Goal: Find contact information: Find contact information

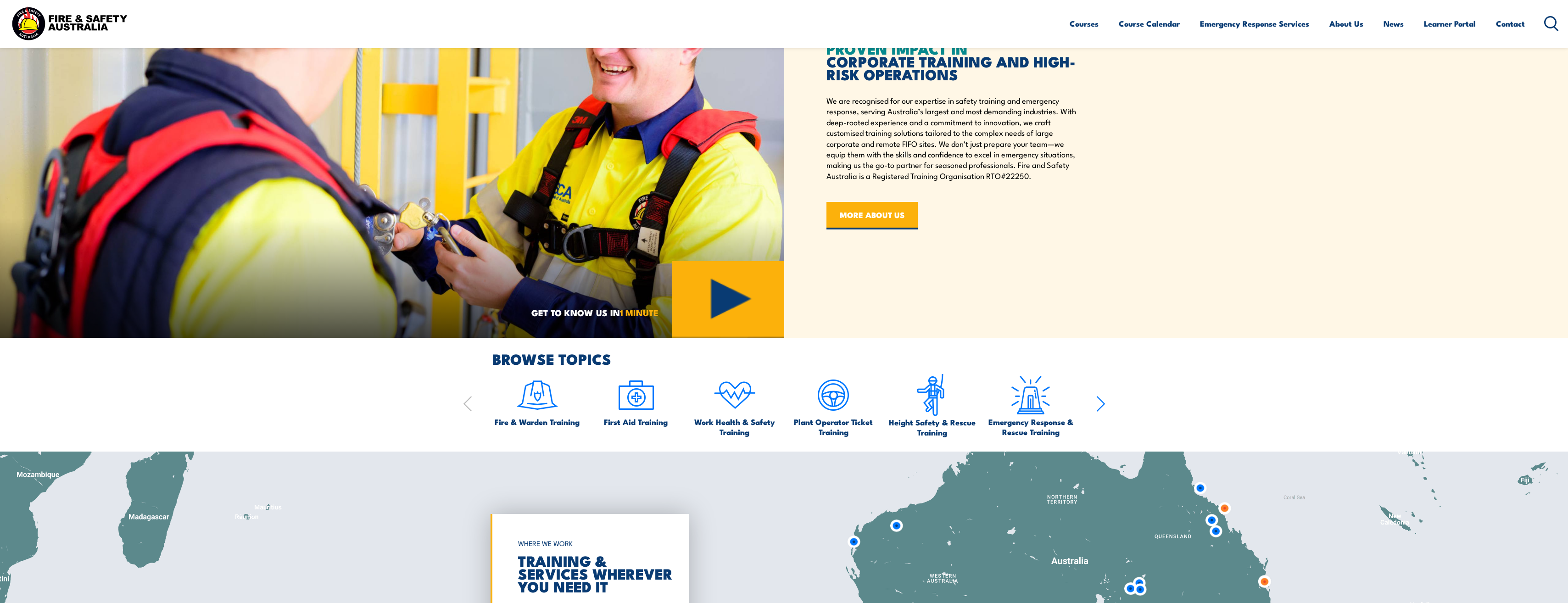
scroll to position [963, 0]
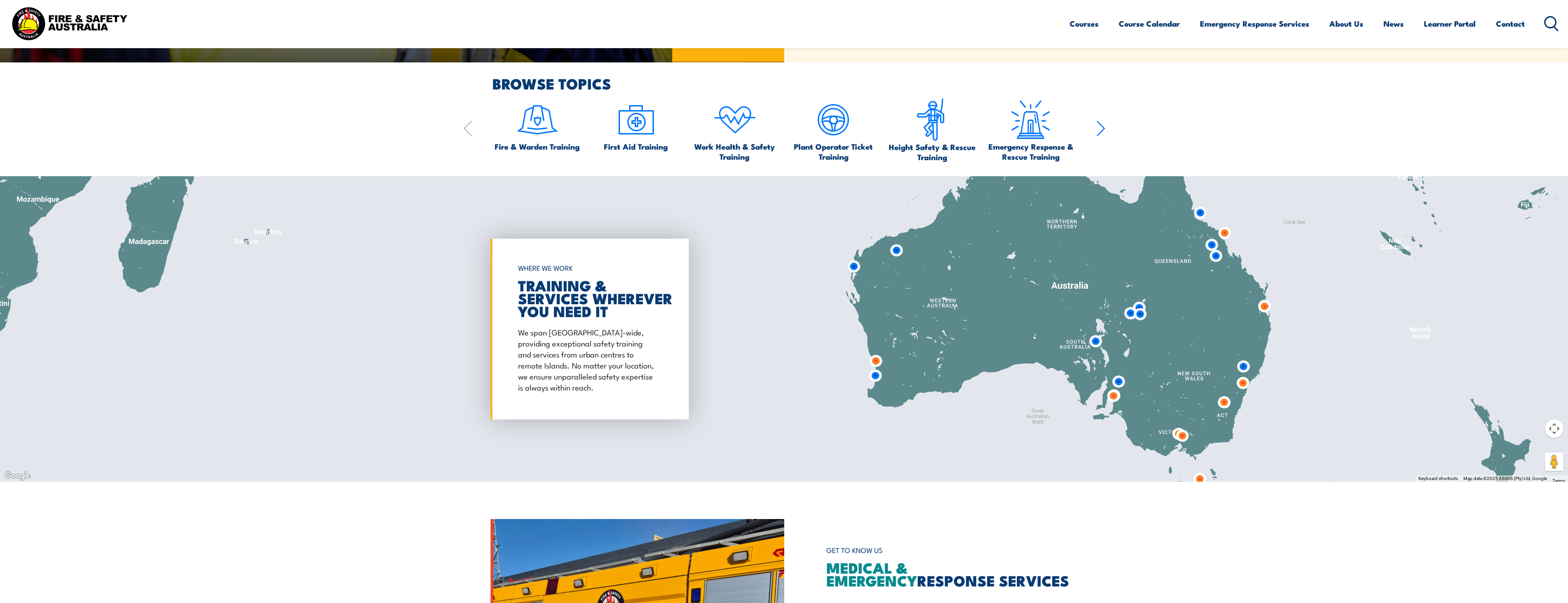
click at [1092, 343] on img at bounding box center [1095, 341] width 24 height 24
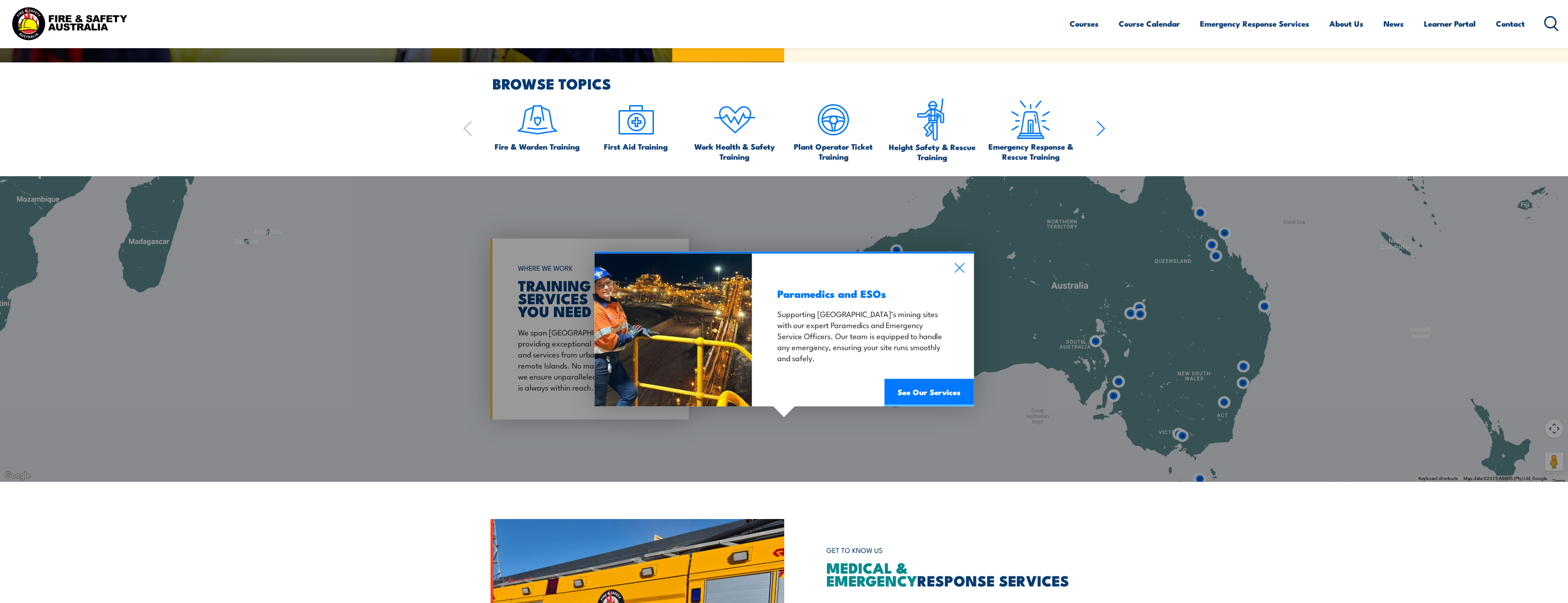
click at [956, 268] on icon at bounding box center [959, 267] width 11 height 10
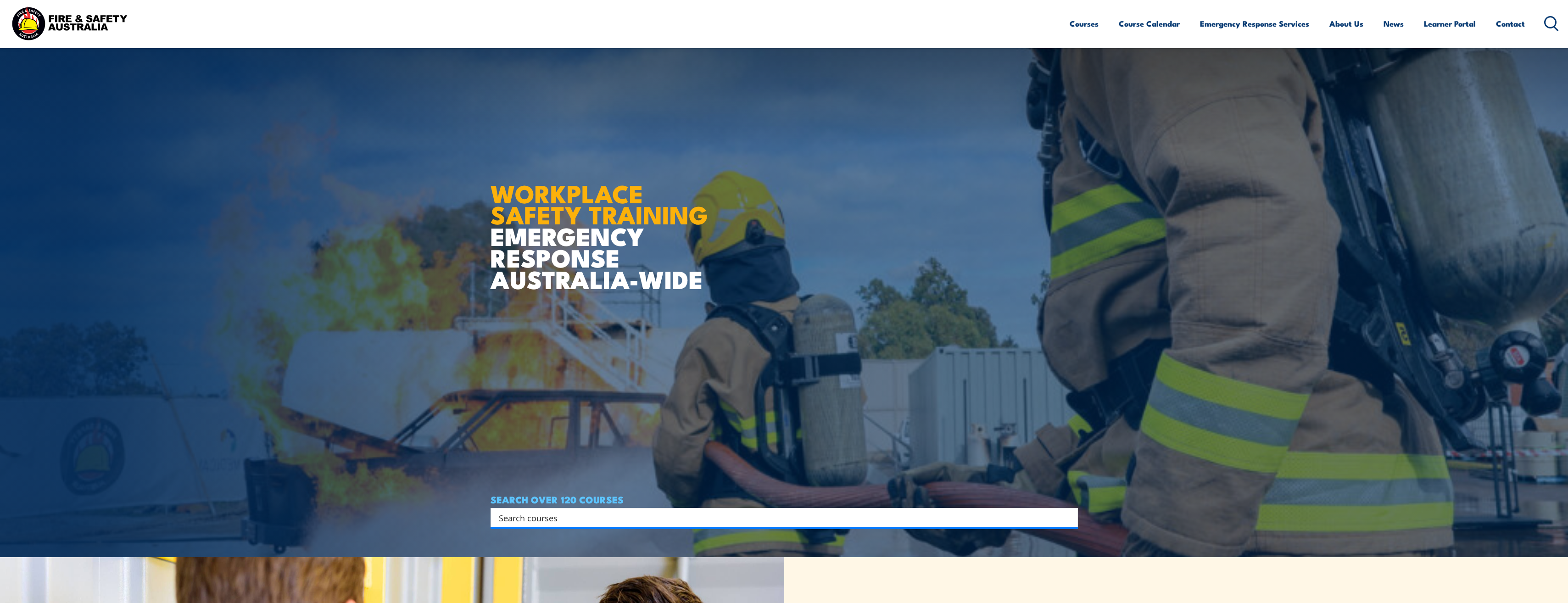
scroll to position [0, 0]
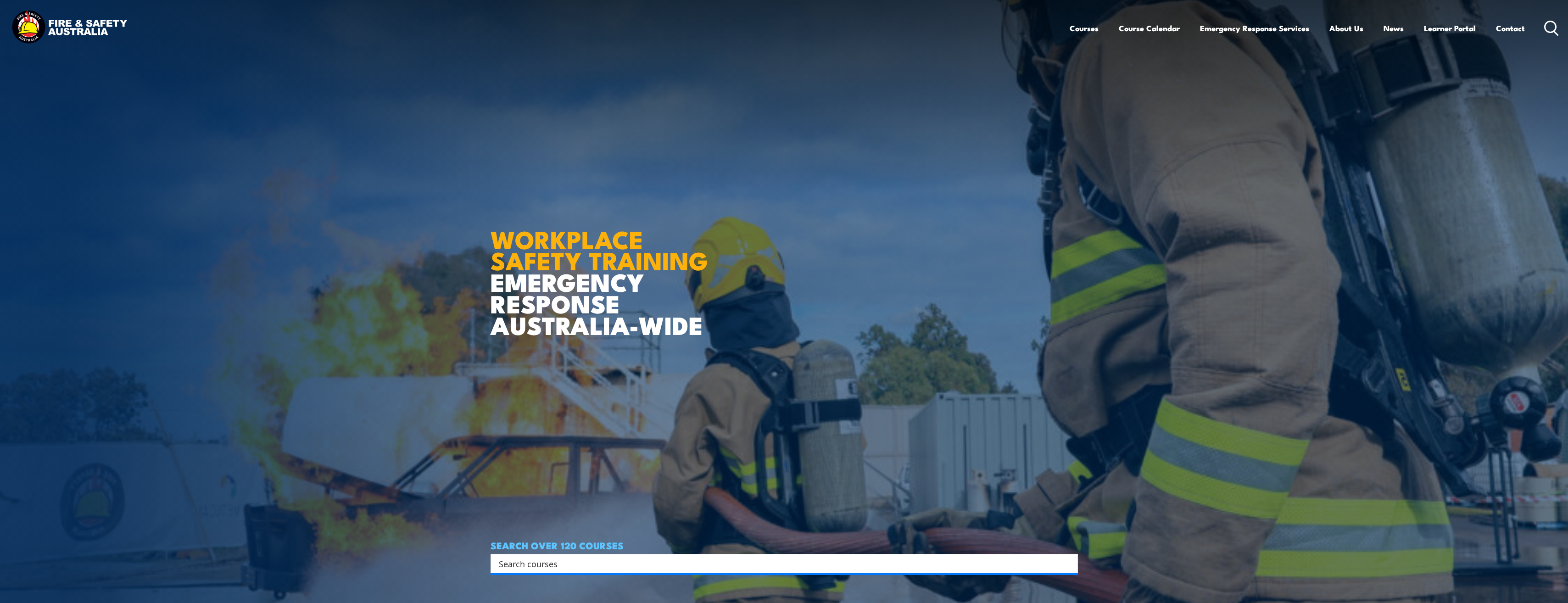
click at [1510, 32] on link "Contact" at bounding box center [1510, 28] width 29 height 24
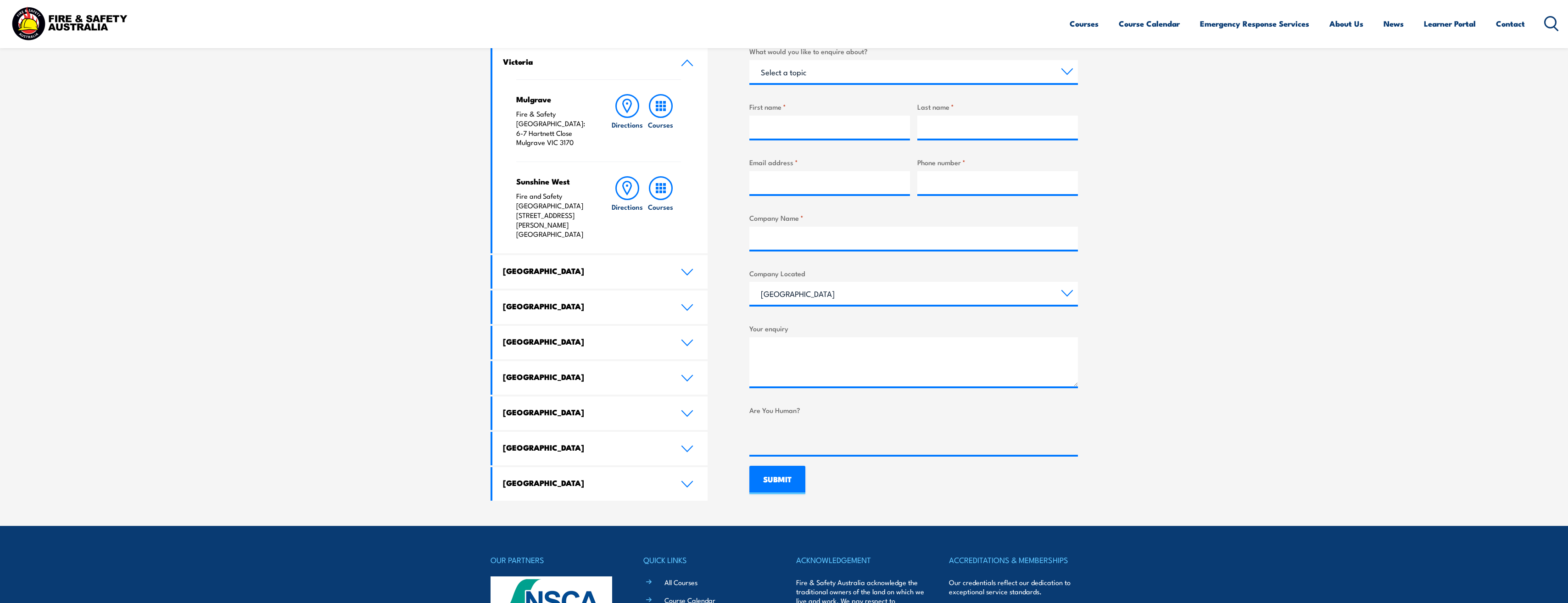
scroll to position [367, 0]
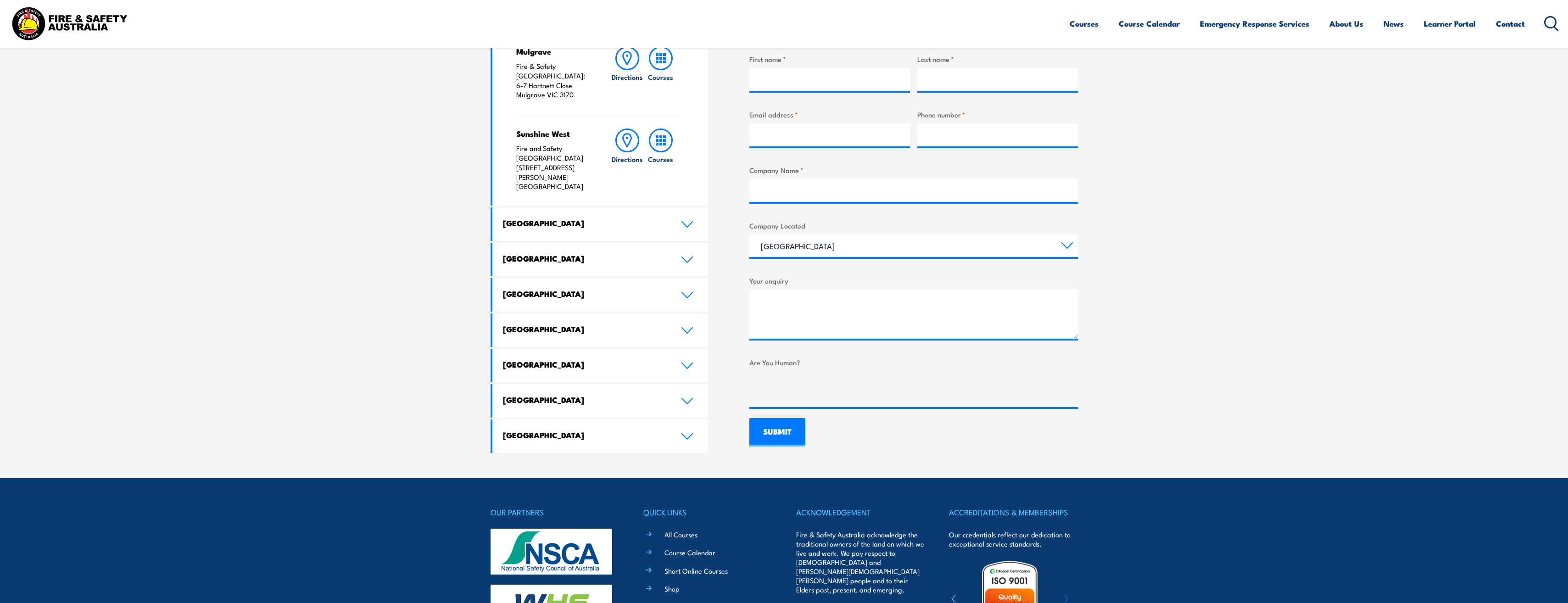
click at [689, 327] on icon at bounding box center [687, 330] width 12 height 8
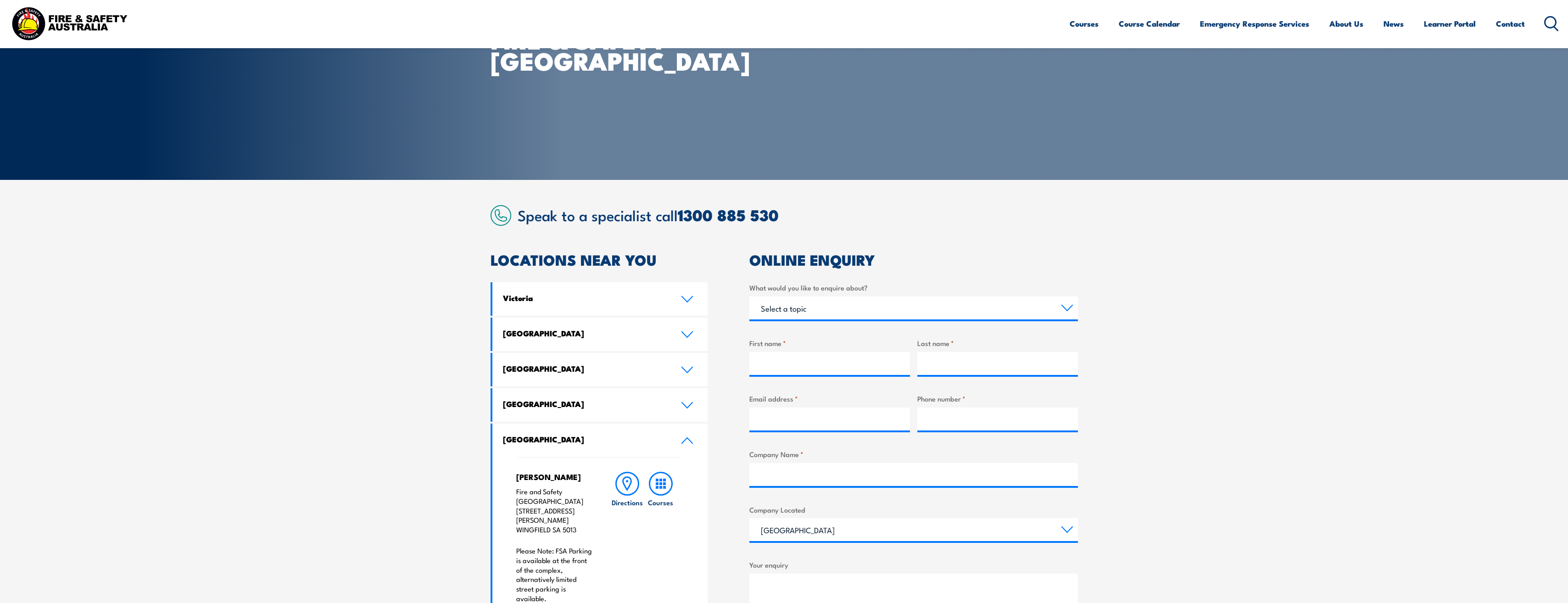
scroll to position [0, 0]
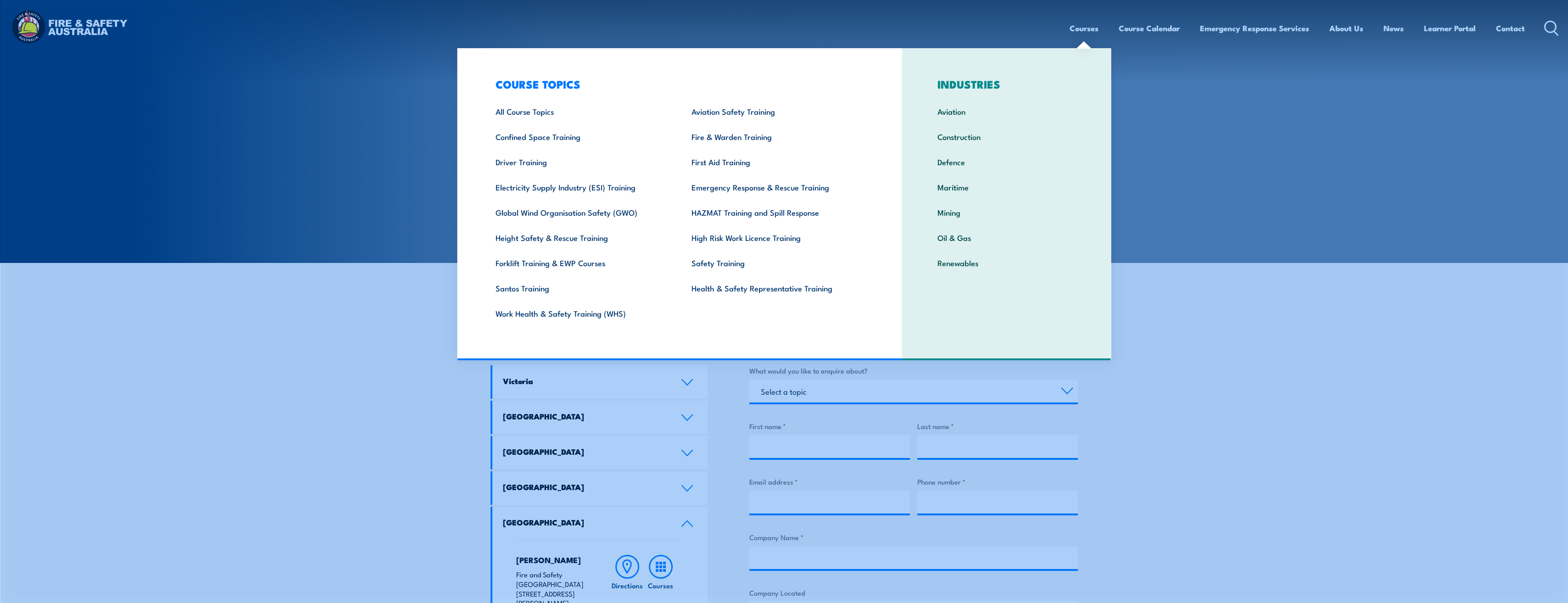
click at [1084, 28] on link "Courses" at bounding box center [1084, 28] width 29 height 24
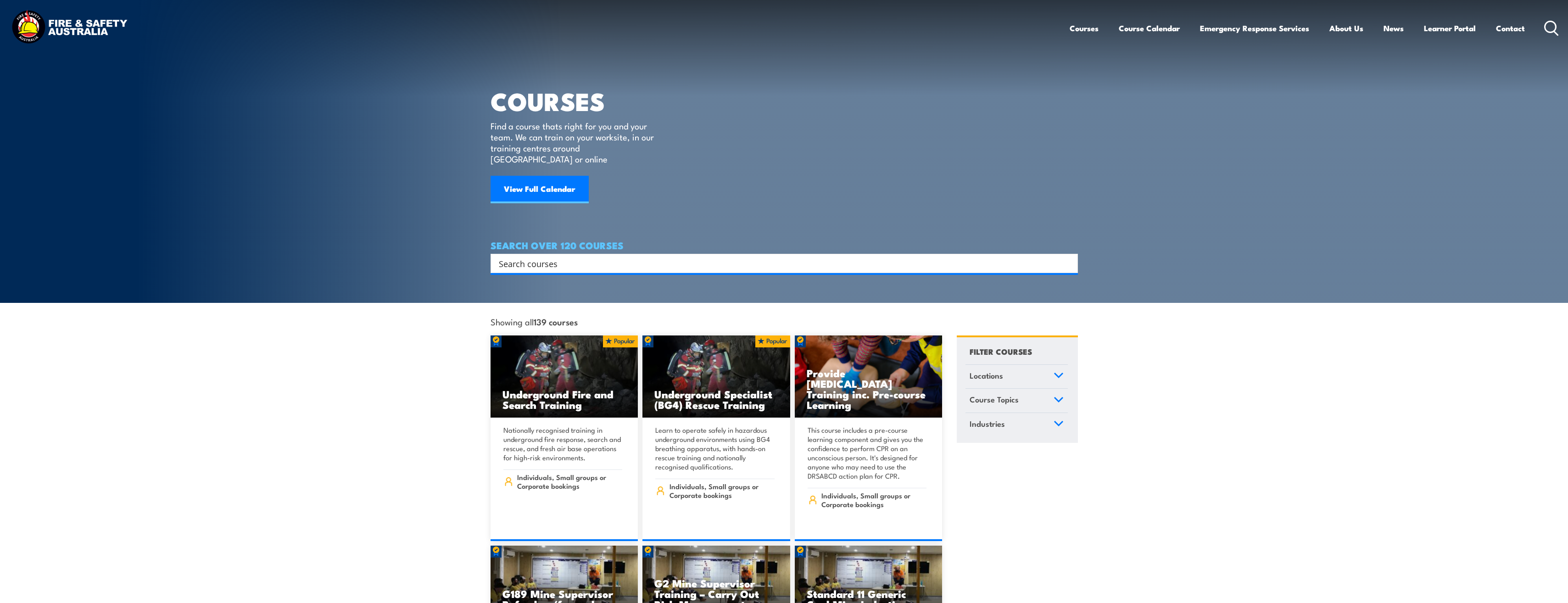
click at [1506, 30] on link "Contact" at bounding box center [1510, 28] width 29 height 24
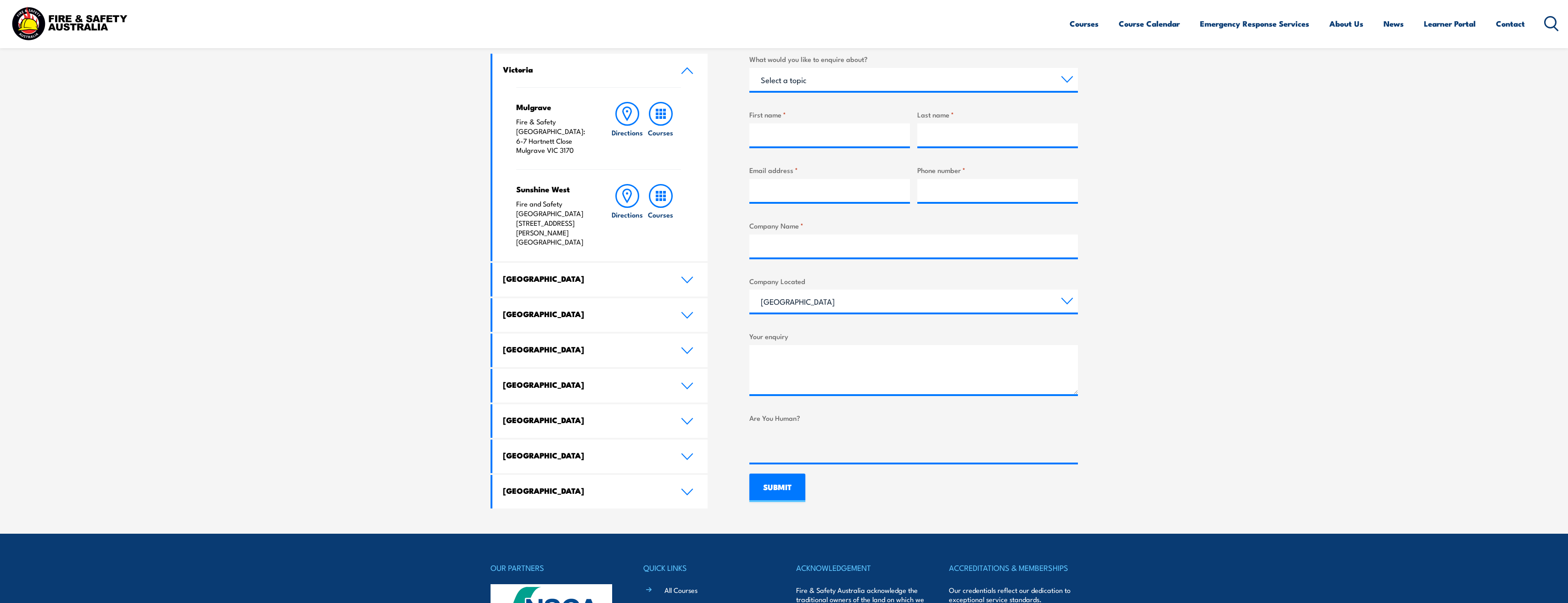
scroll to position [299, 0]
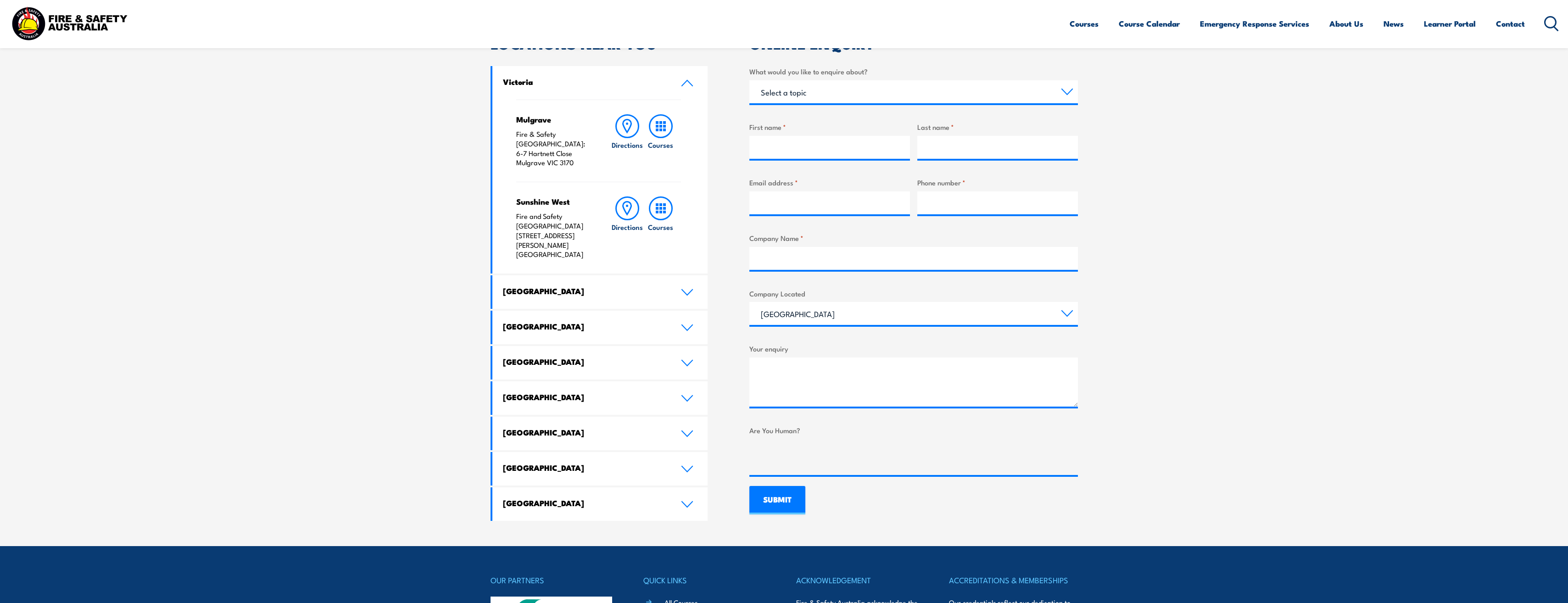
click at [686, 394] on icon at bounding box center [687, 398] width 12 height 8
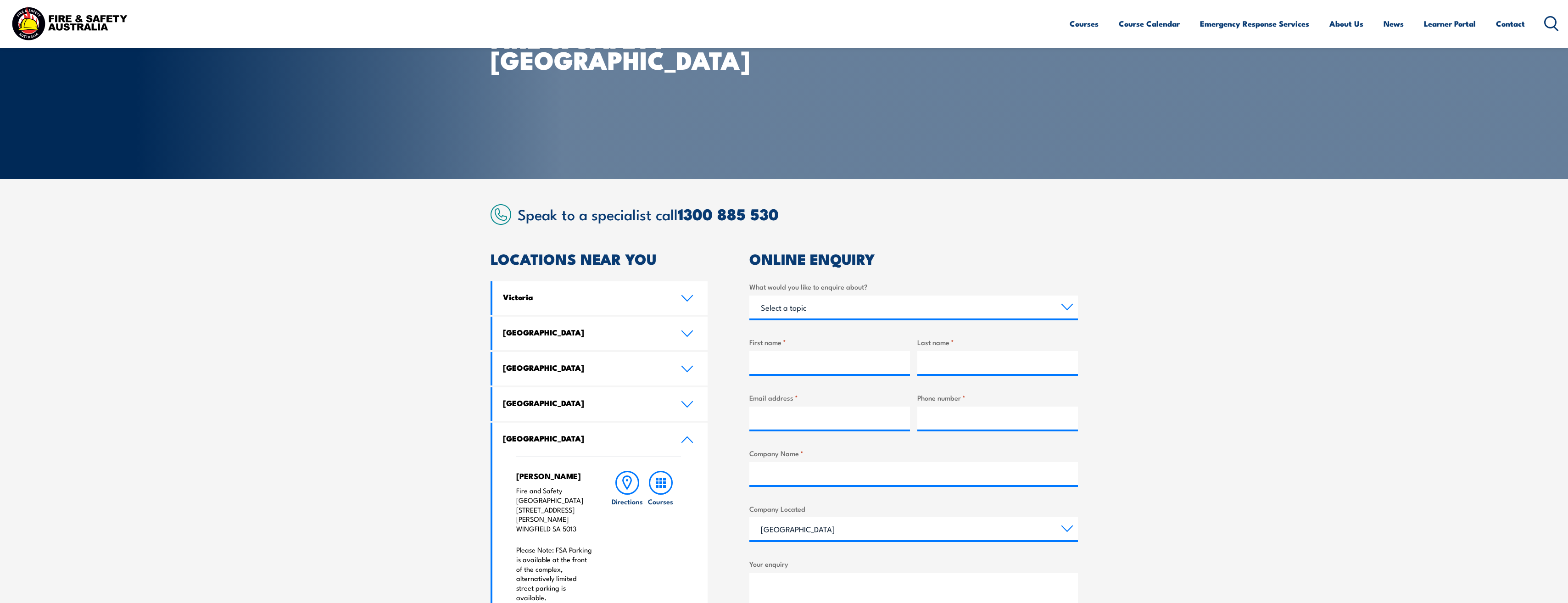
scroll to position [0, 0]
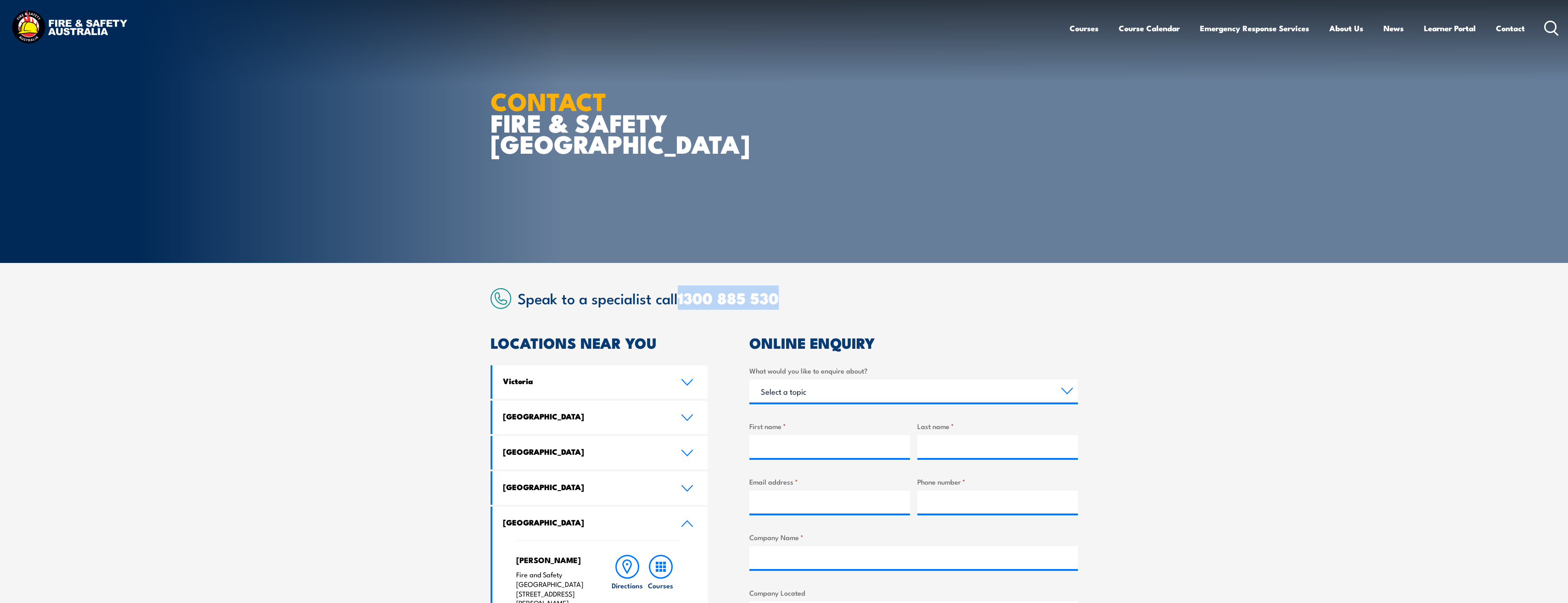
drag, startPoint x: 789, startPoint y: 303, endPoint x: 681, endPoint y: 308, distance: 108.1
click at [681, 306] on h2 "Speak to a specialist call 1300 885 530" at bounding box center [797, 298] width 560 height 17
click at [1502, 28] on link "Contact" at bounding box center [1510, 28] width 29 height 24
